Goal: Task Accomplishment & Management: Manage account settings

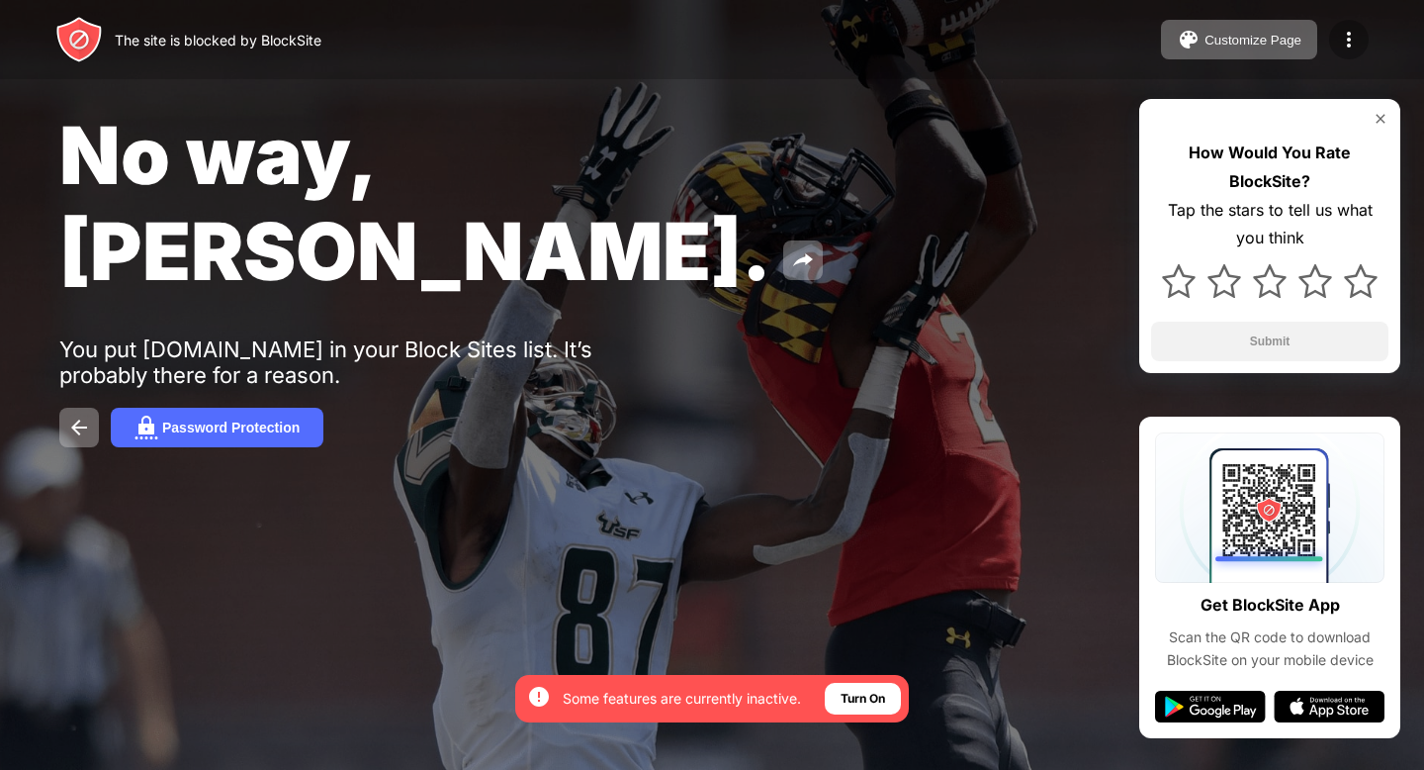
click at [1353, 45] on img at bounding box center [1349, 40] width 24 height 24
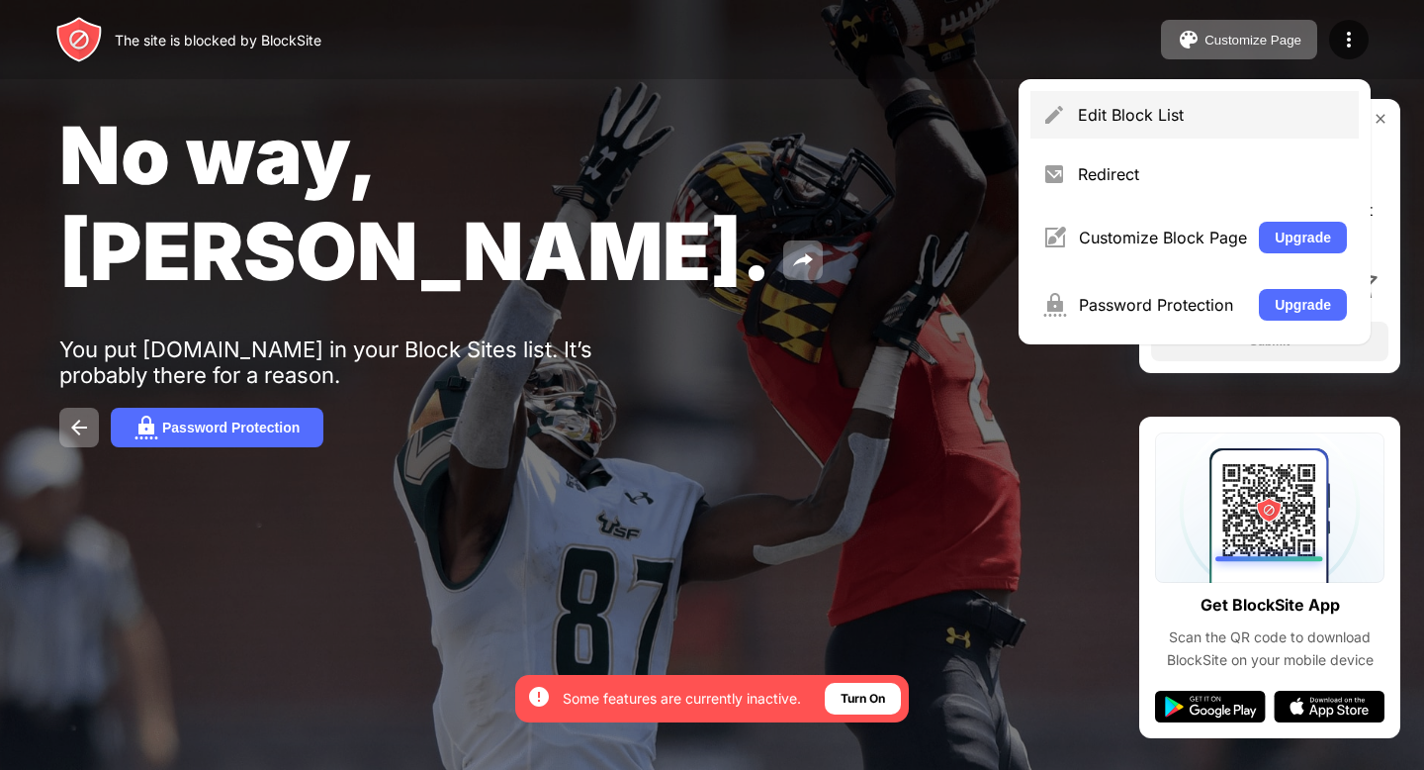
click at [1144, 109] on div "Edit Block List" at bounding box center [1212, 115] width 269 height 20
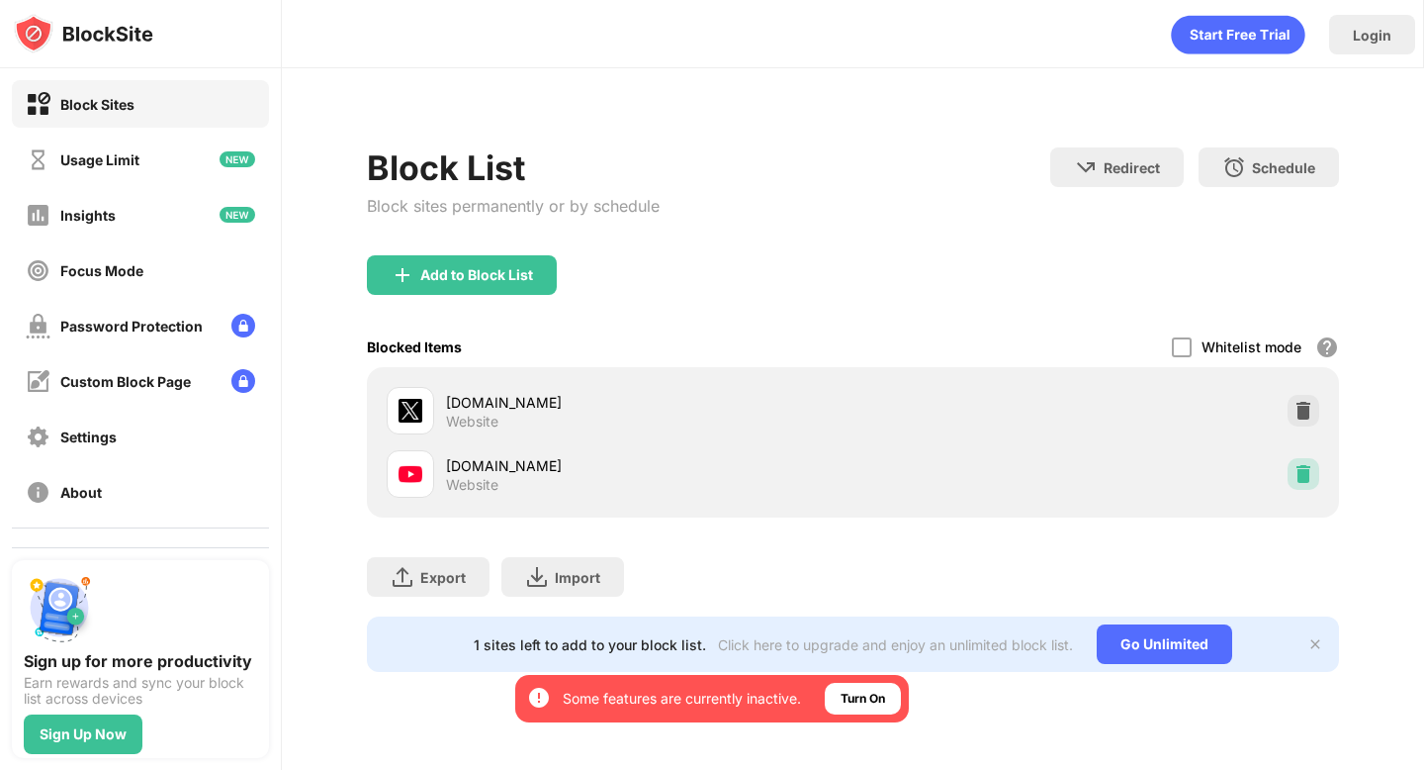
click at [1301, 475] on img at bounding box center [1304, 474] width 20 height 20
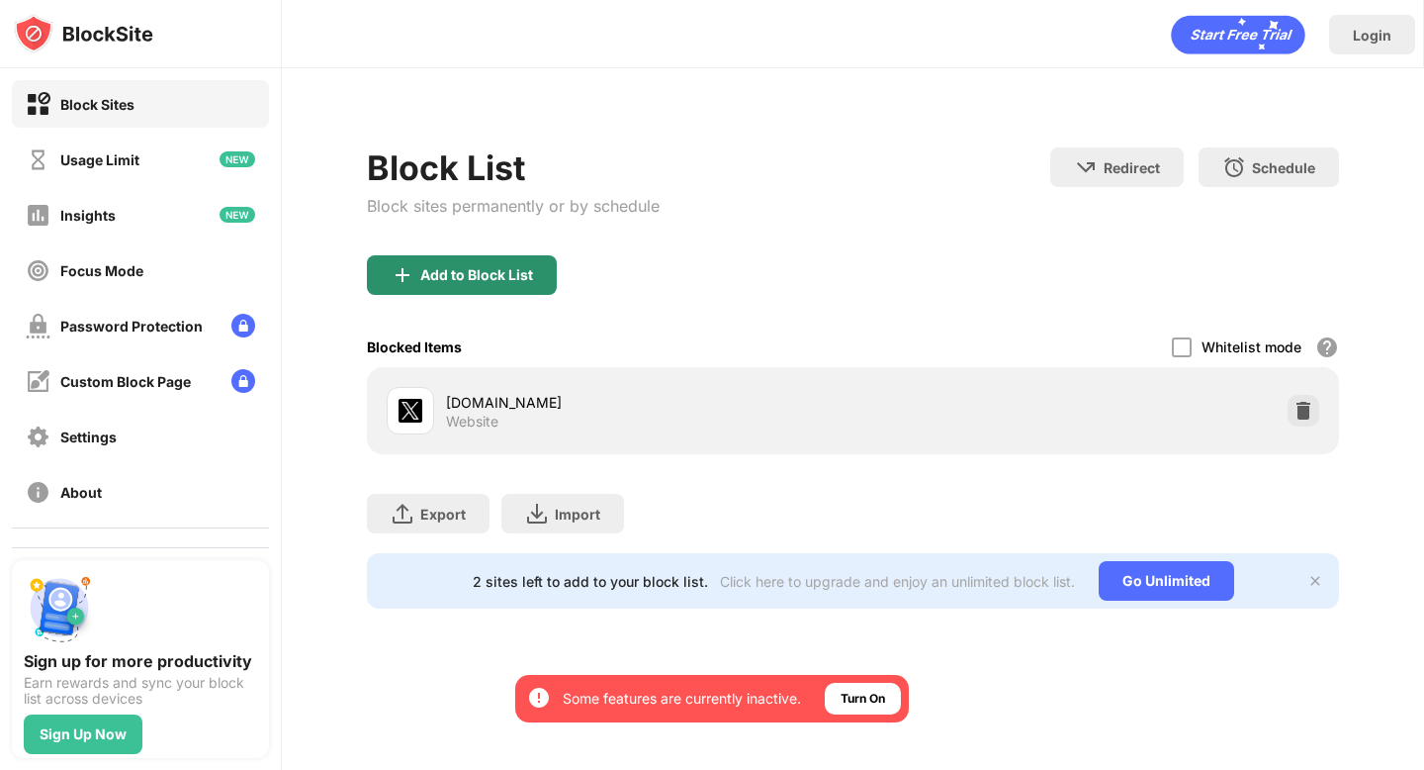
click at [533, 289] on div "Add to Block List" at bounding box center [462, 275] width 190 height 40
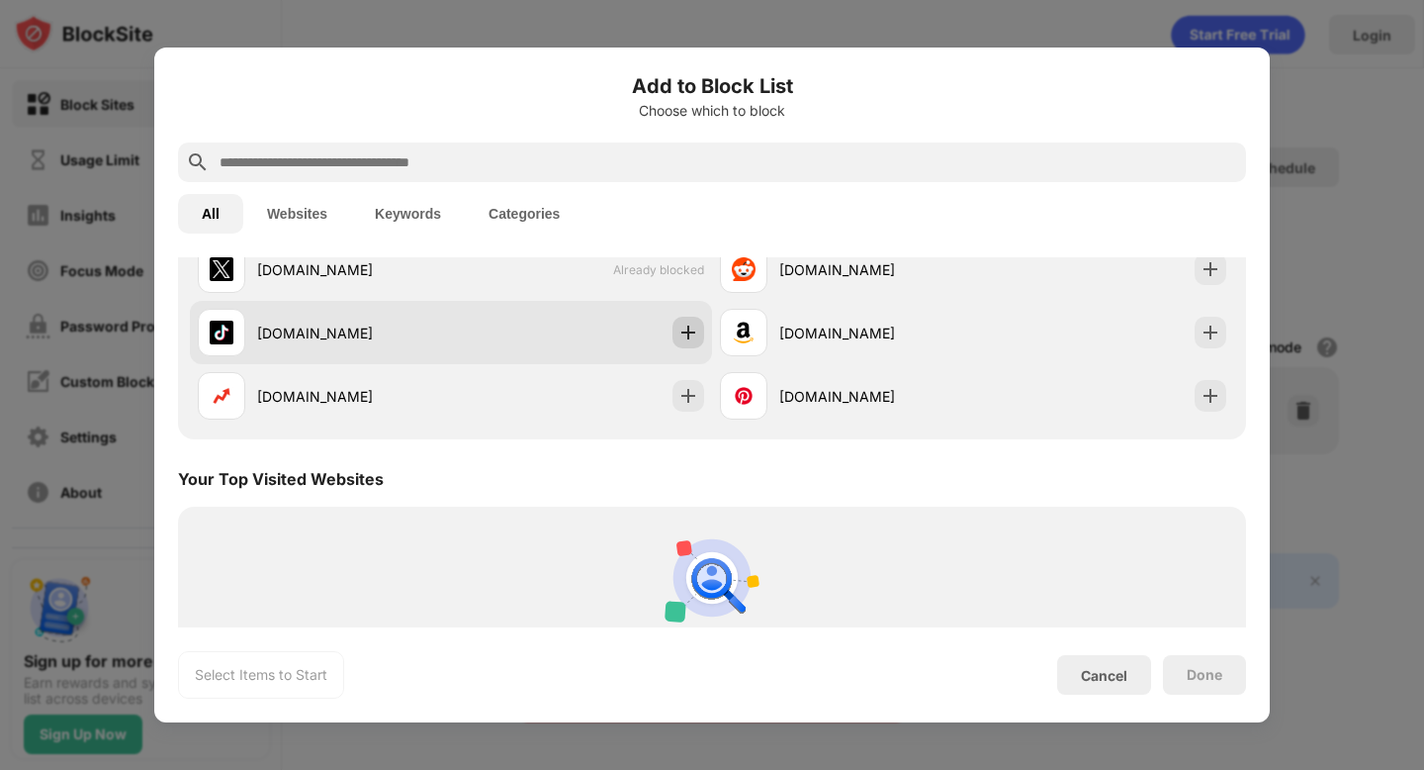
scroll to position [439, 0]
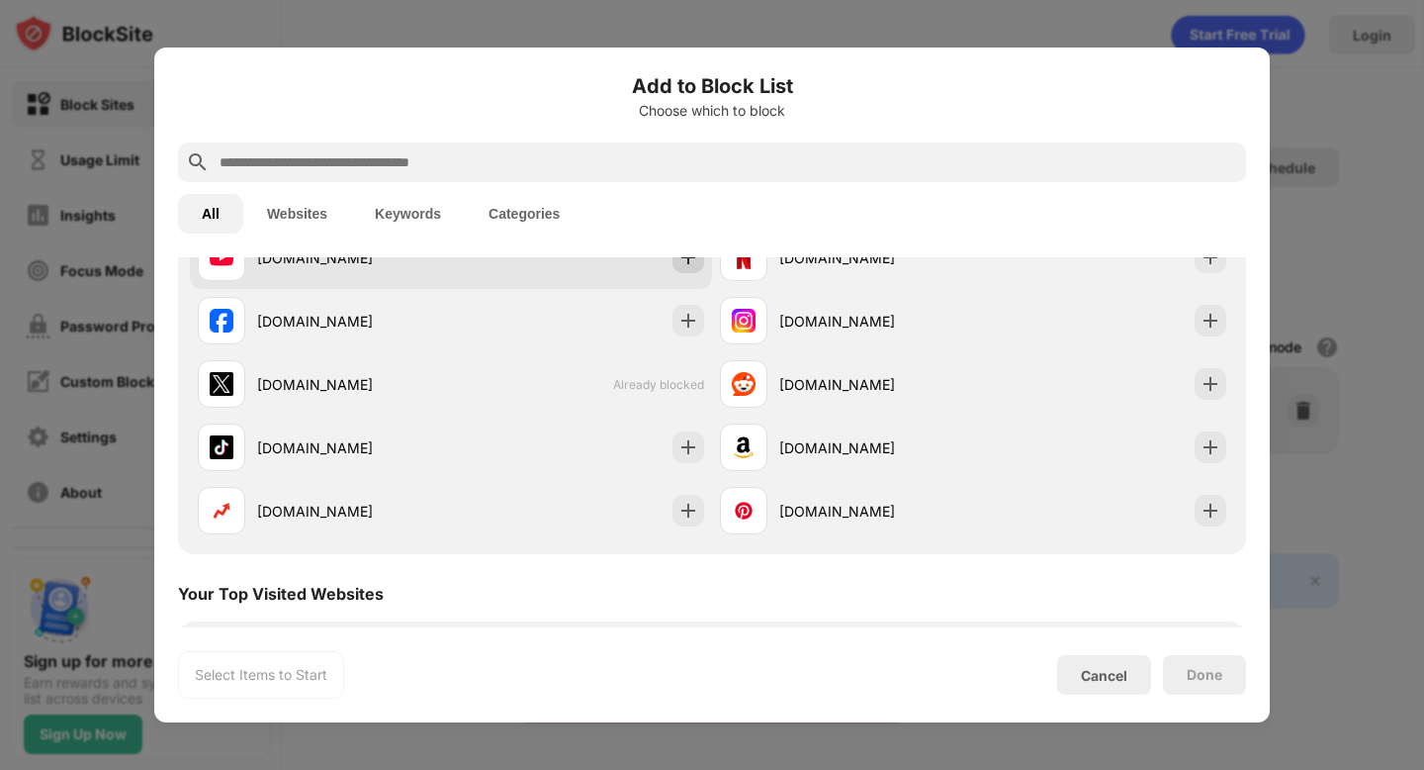
click at [701, 264] on div at bounding box center [689, 257] width 32 height 32
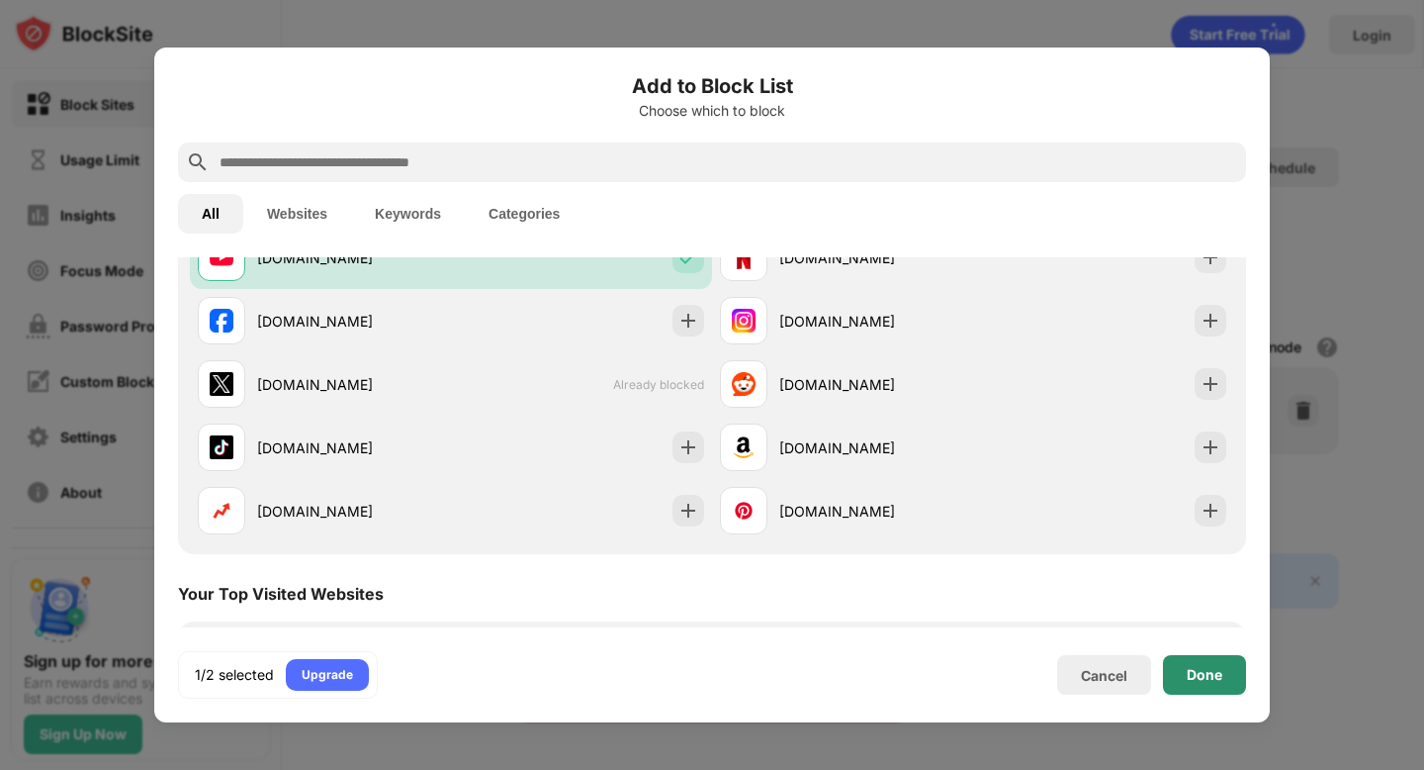
click at [1188, 663] on div "Done" at bounding box center [1204, 675] width 83 height 40
